Goal: Transaction & Acquisition: Register for event/course

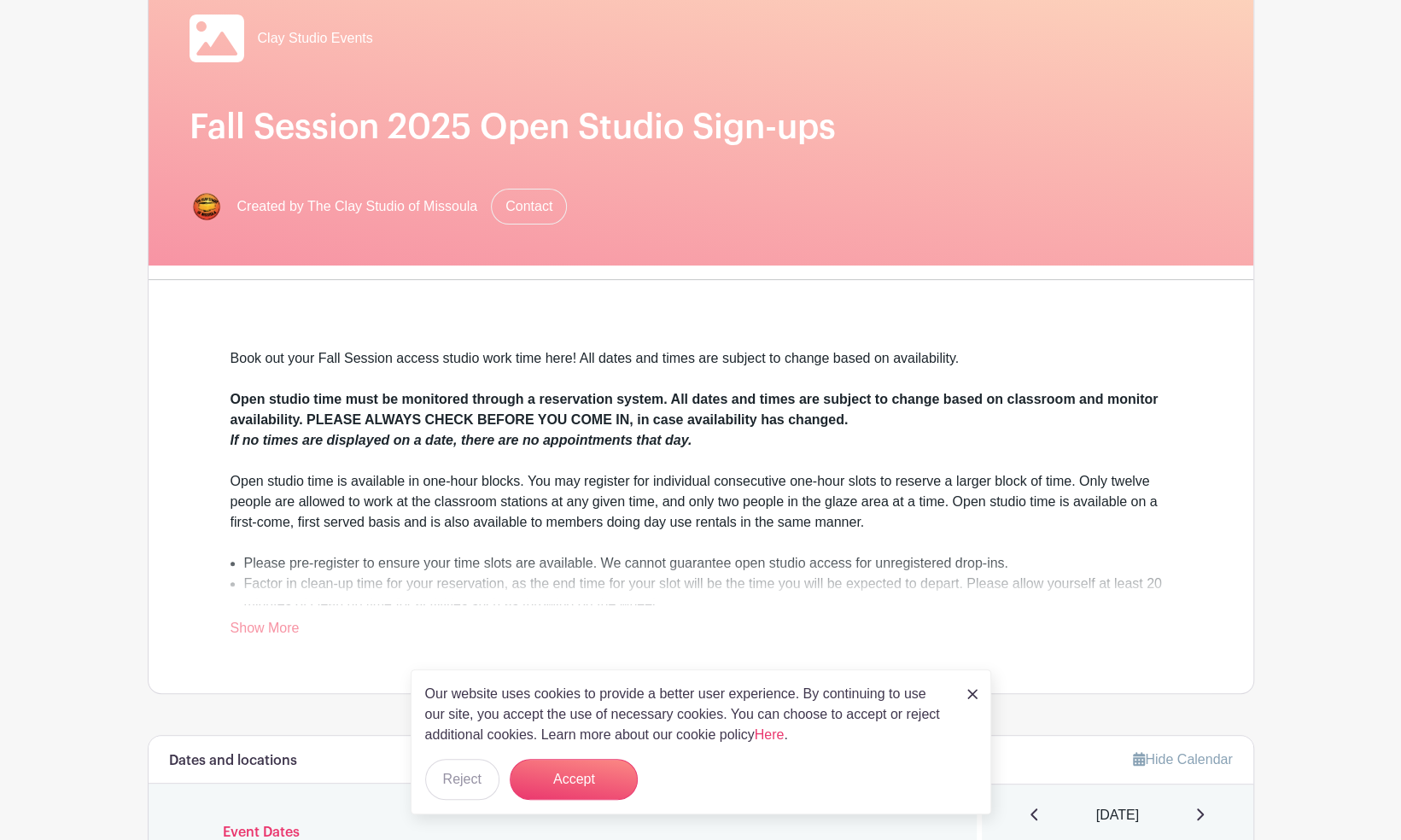
scroll to position [171, 0]
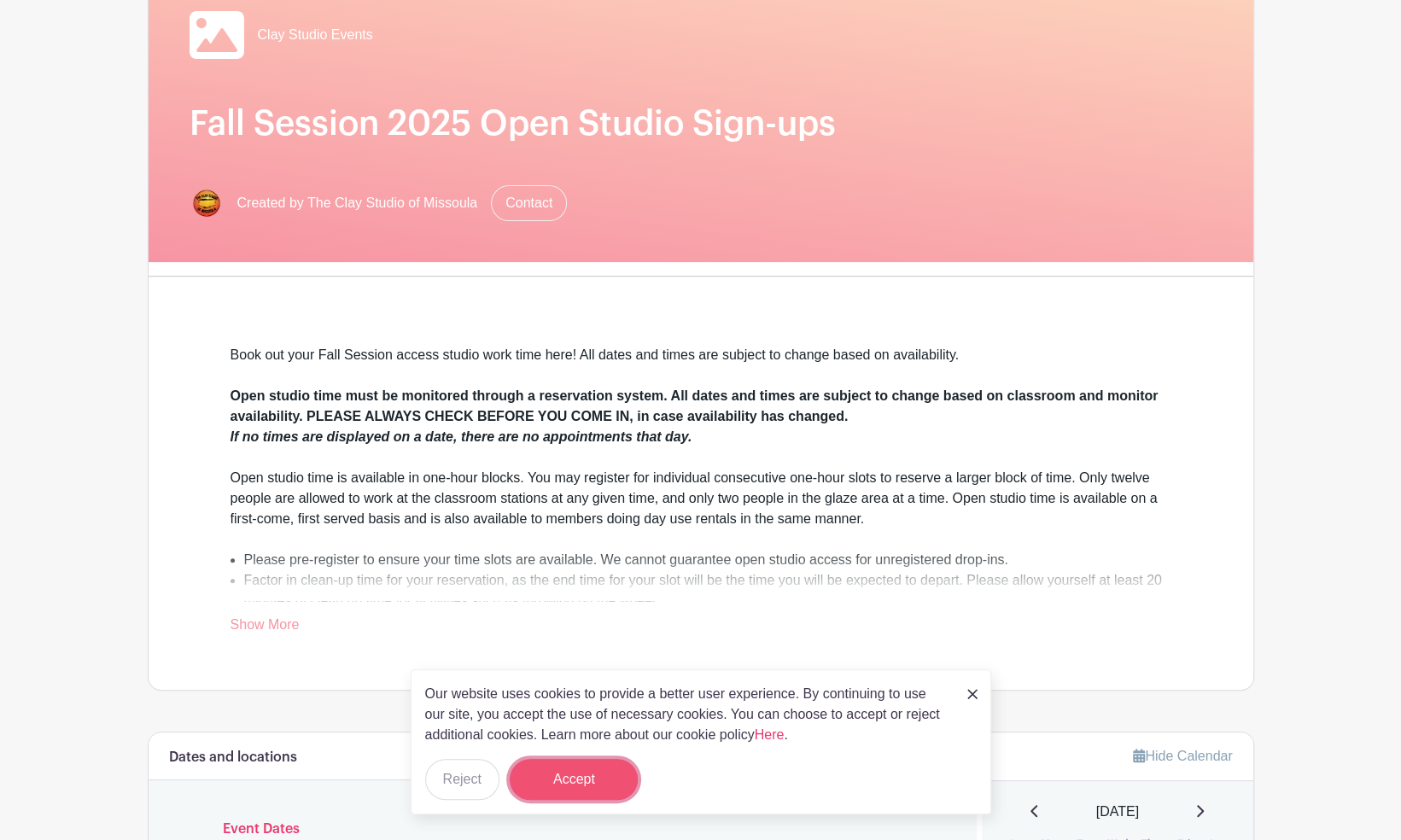
click at [588, 781] on button "Accept" at bounding box center [573, 780] width 128 height 41
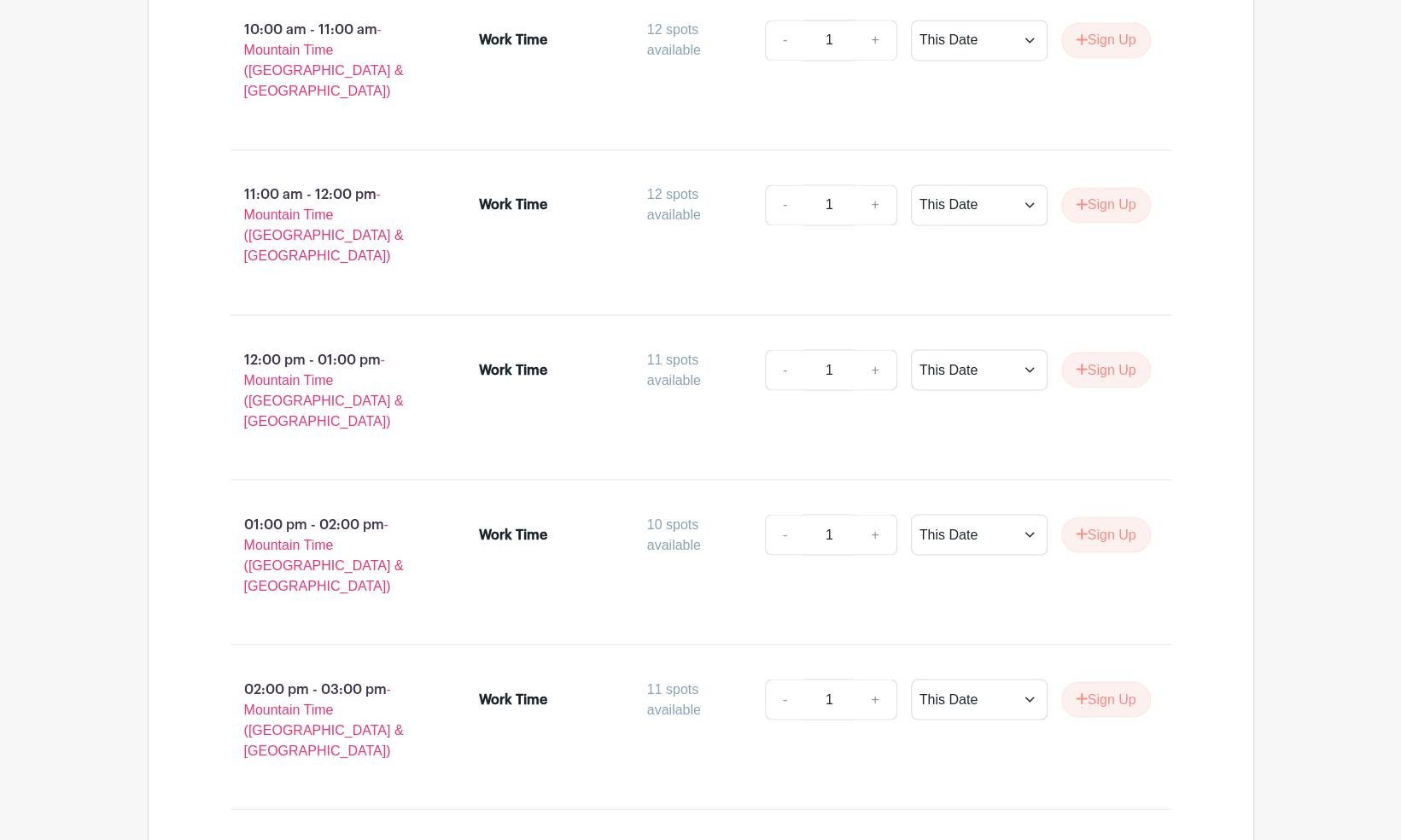
scroll to position [1878, 0]
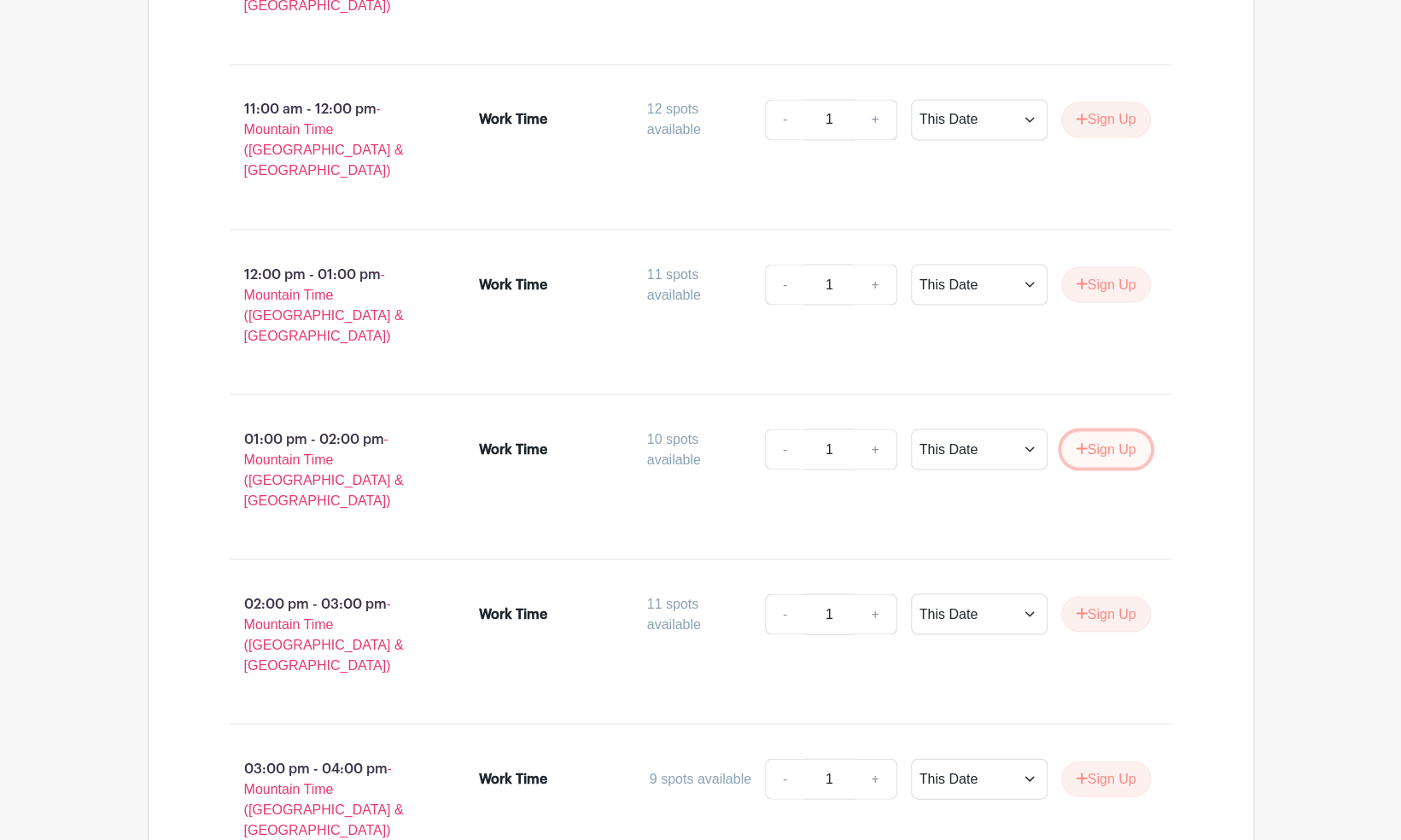
click at [1124, 431] on button "Sign Up" at bounding box center [1106, 449] width 89 height 36
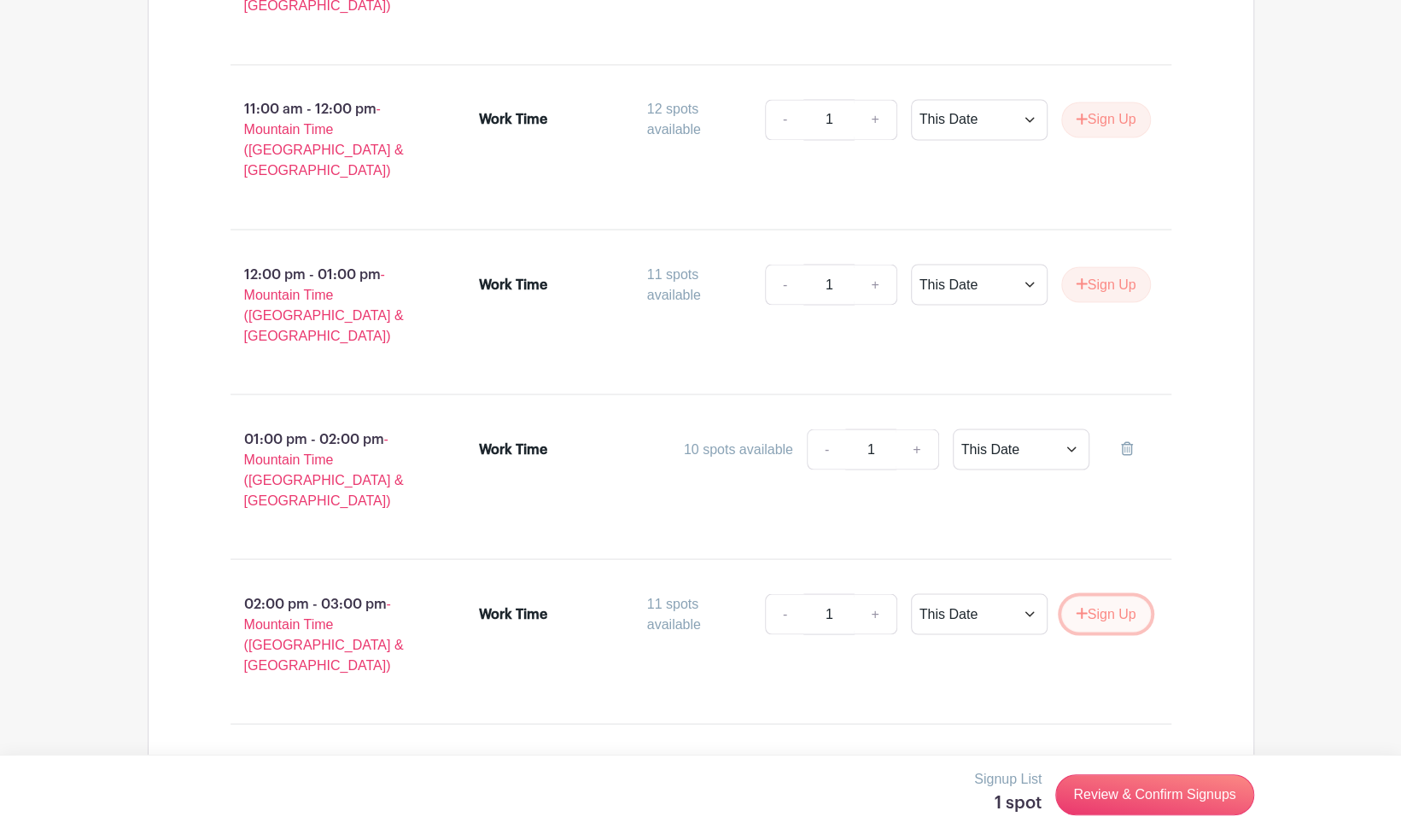
click at [1099, 596] on button "Sign Up" at bounding box center [1106, 614] width 89 height 36
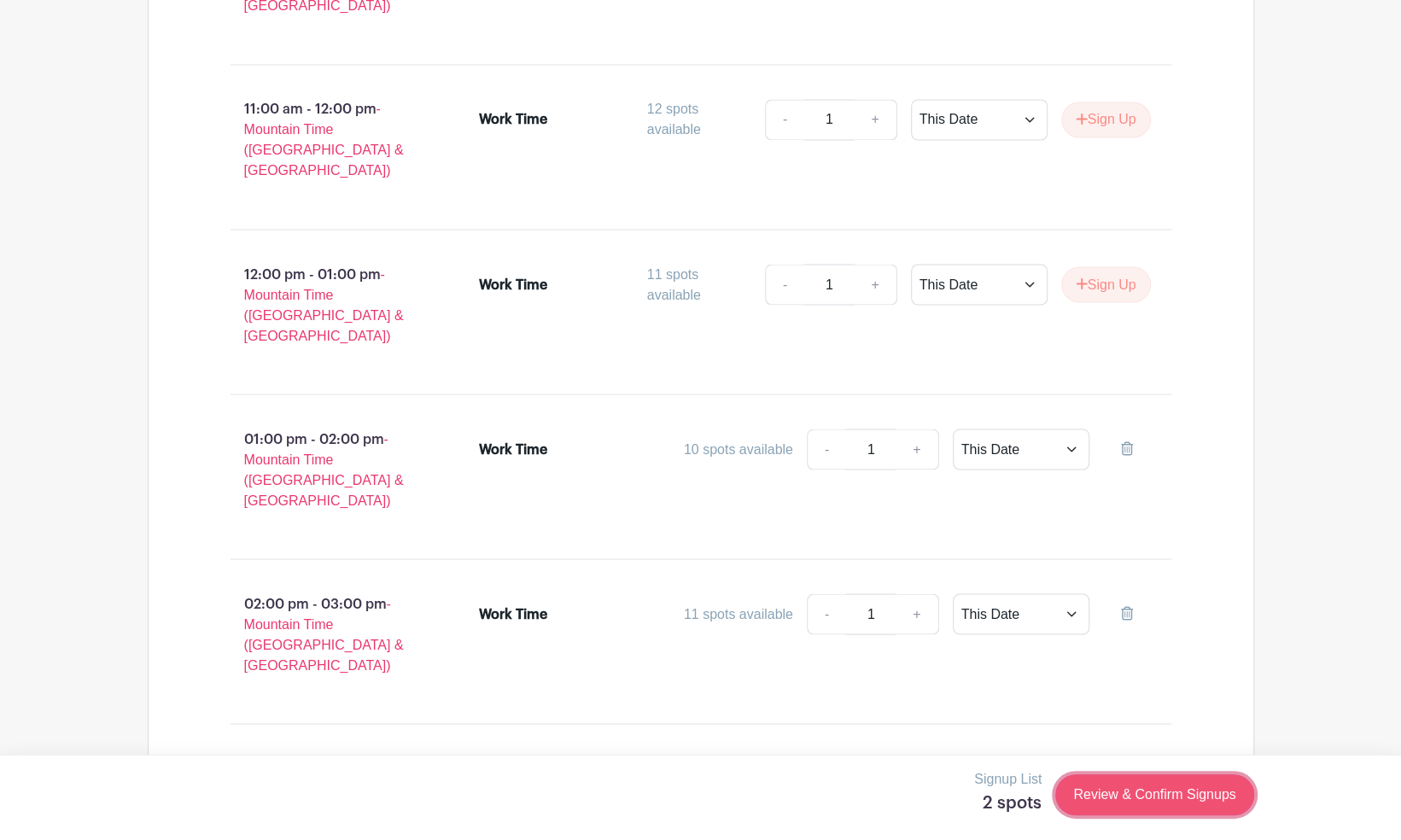
click at [1201, 800] on link "Review & Confirm Signups" at bounding box center [1154, 795] width 198 height 41
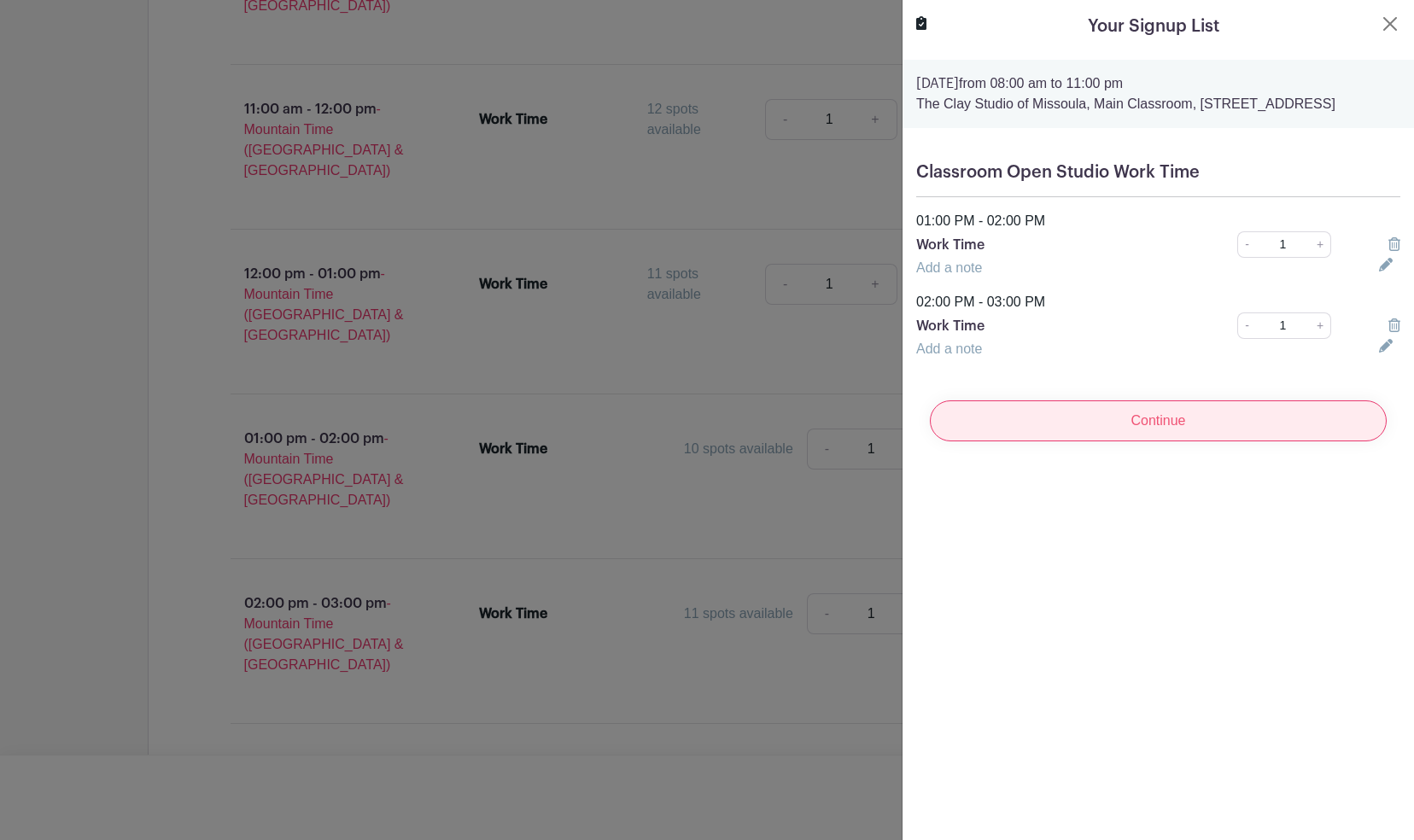
click at [1236, 441] on input "Continue" at bounding box center [1159, 421] width 457 height 41
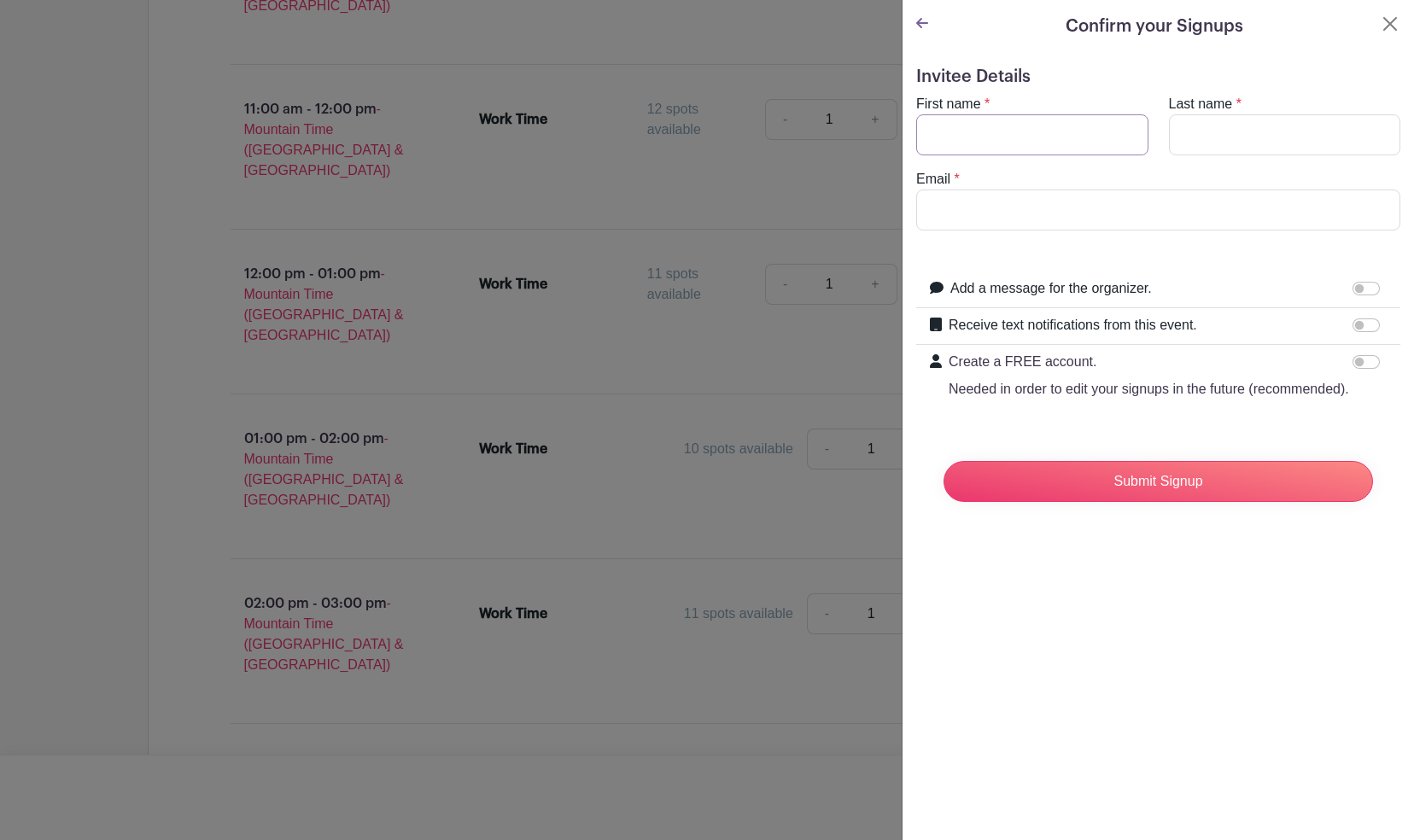
click at [976, 137] on input "First name" at bounding box center [1033, 135] width 232 height 41
type input "[PERSON_NAME]"
type input "[EMAIL_ADDRESS][DOMAIN_NAME]"
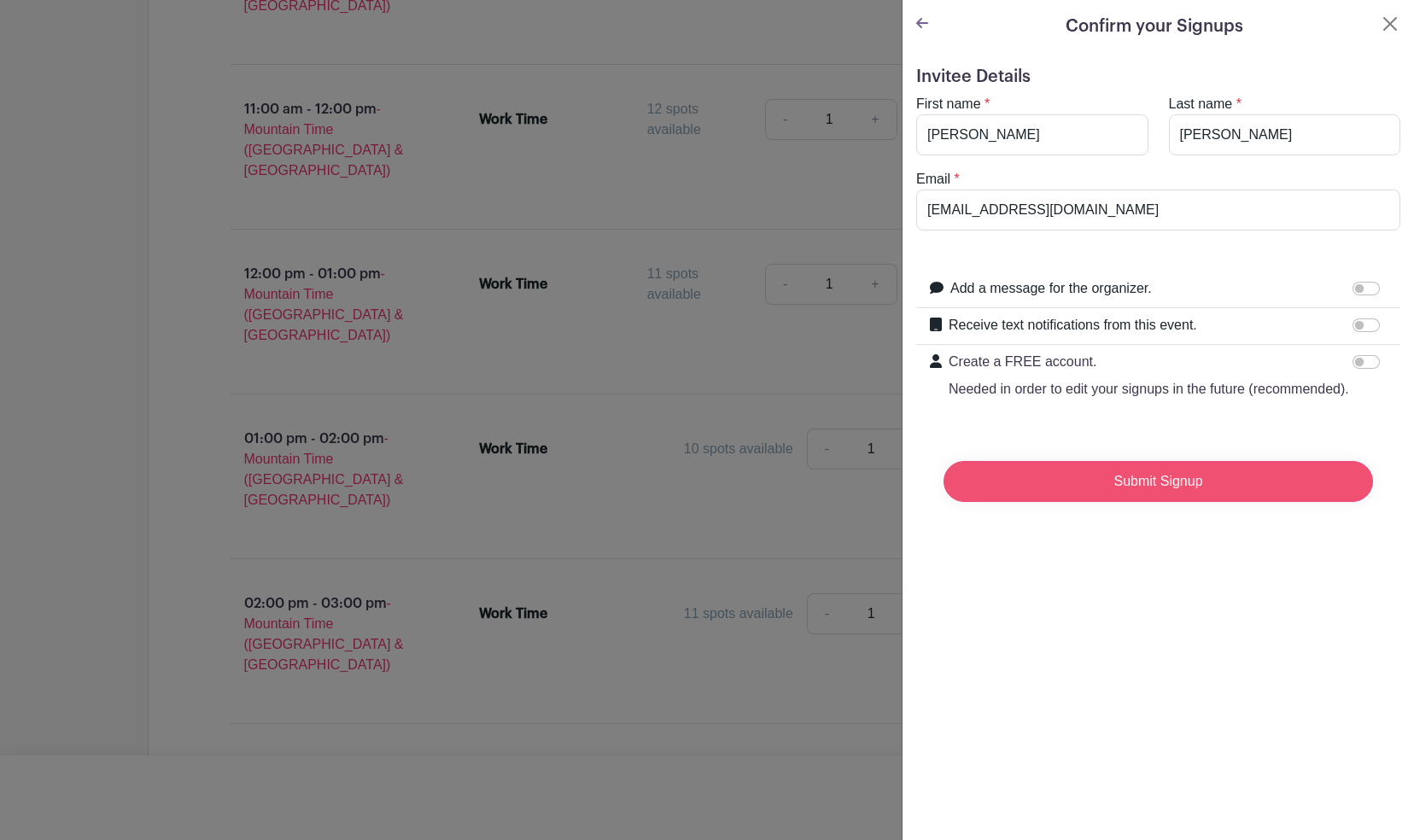
click at [1151, 496] on input "Submit Signup" at bounding box center [1158, 482] width 430 height 41
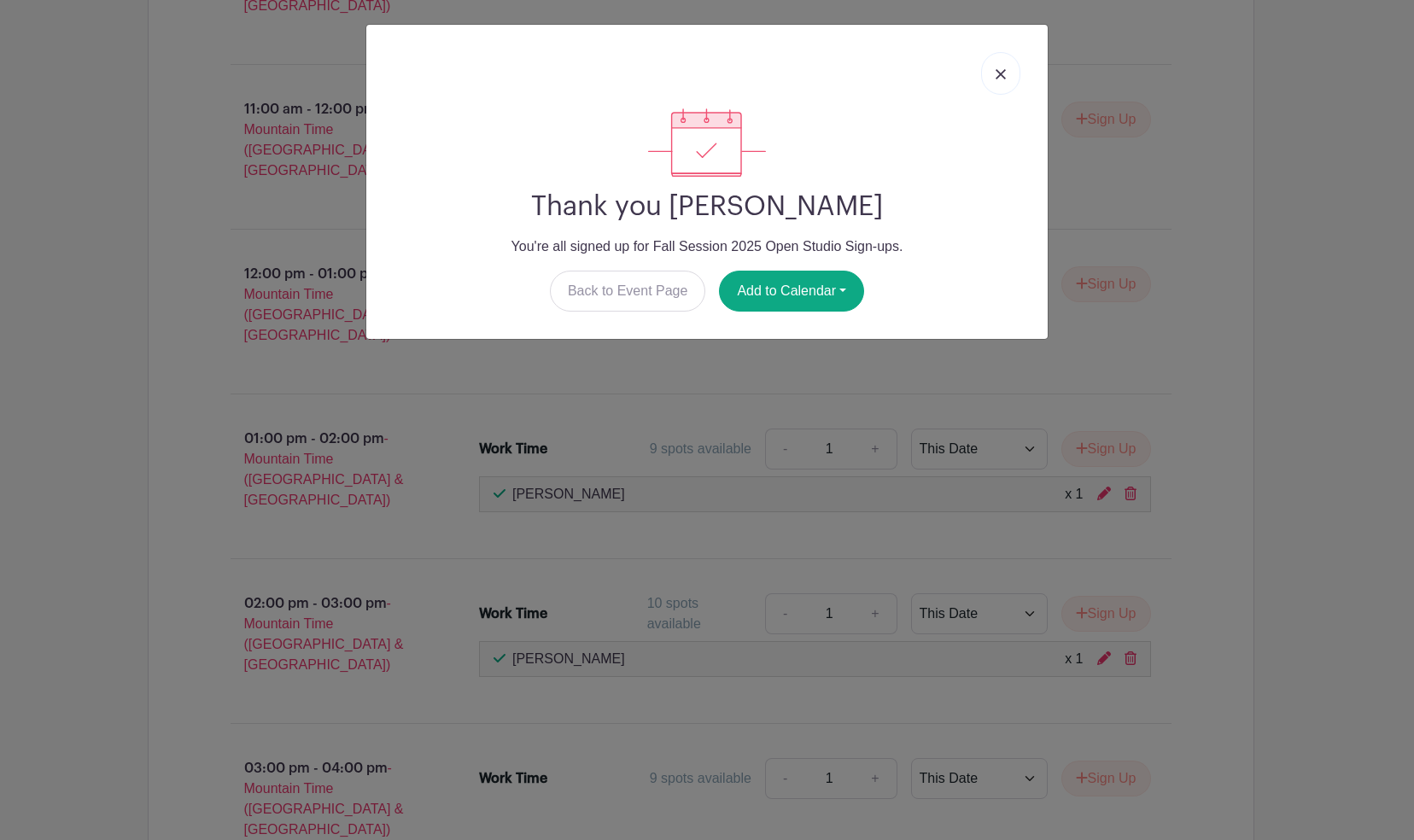
click at [1005, 76] on img at bounding box center [1001, 75] width 10 height 10
